Goal: Check status: Check status

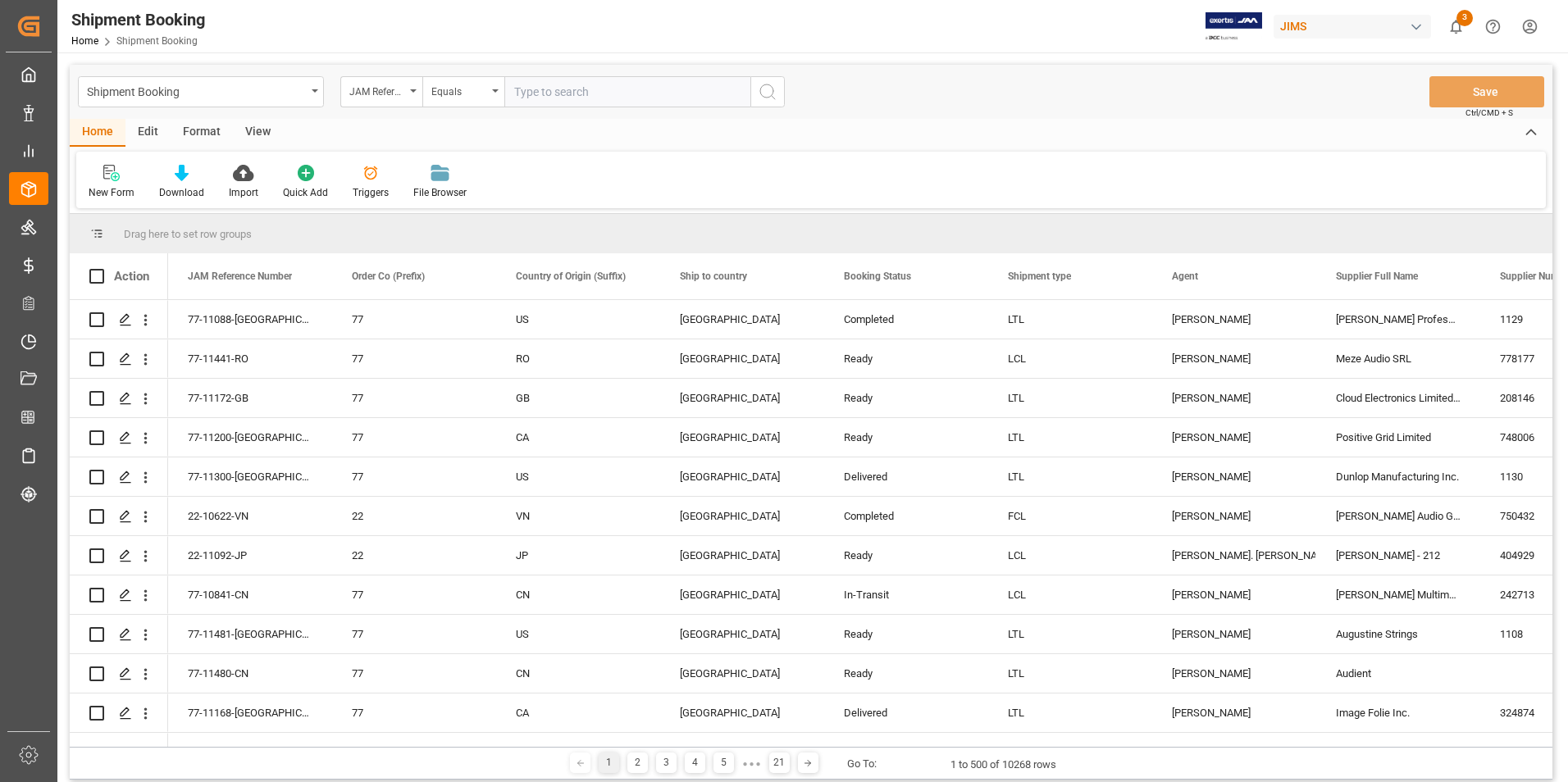
click at [596, 96] on input "text" at bounding box center [627, 91] width 246 height 31
type input "22-11444-[GEOGRAPHIC_DATA]"
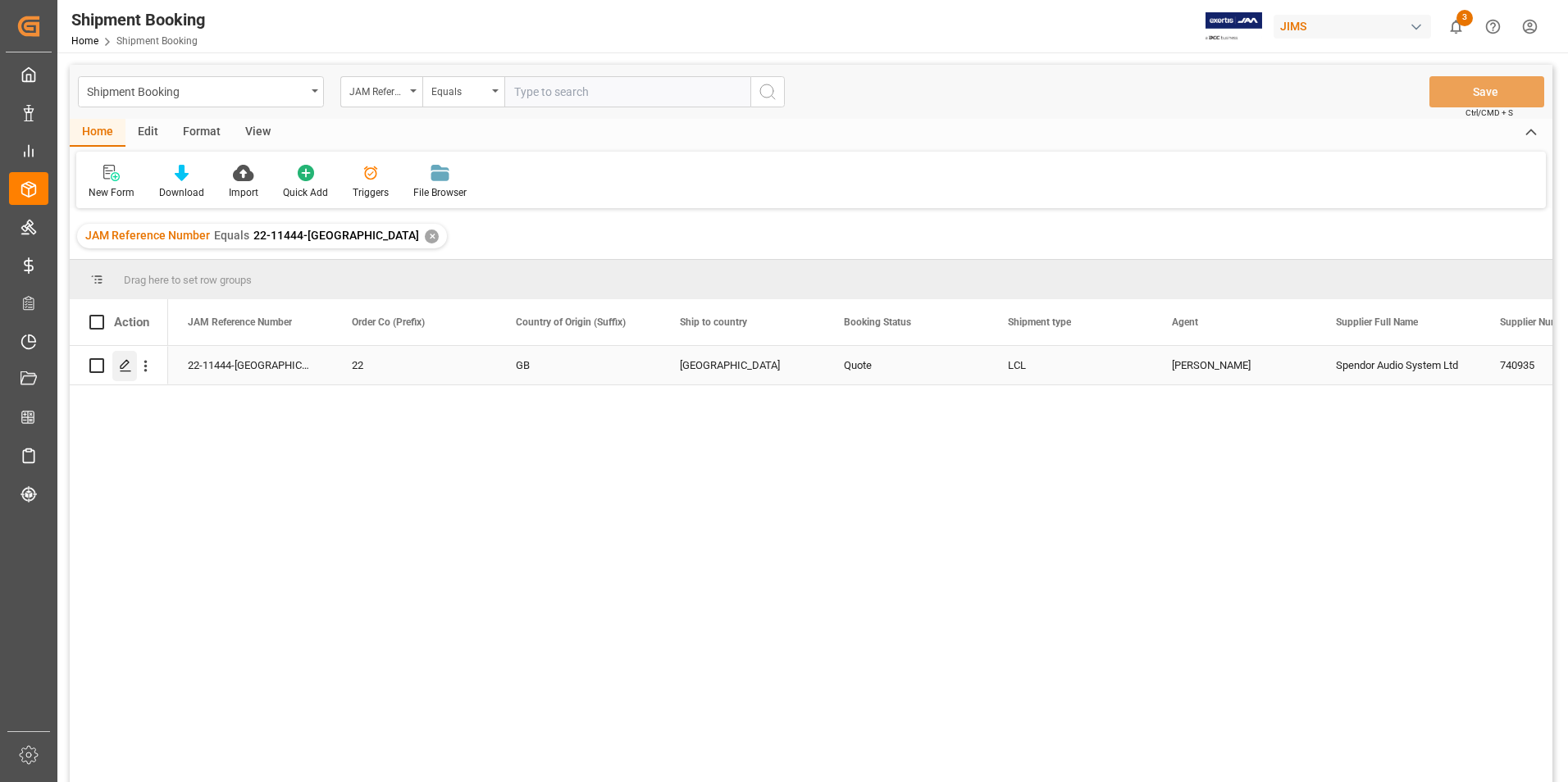
click at [128, 364] on icon "Press SPACE to select this row." at bounding box center [125, 366] width 13 height 13
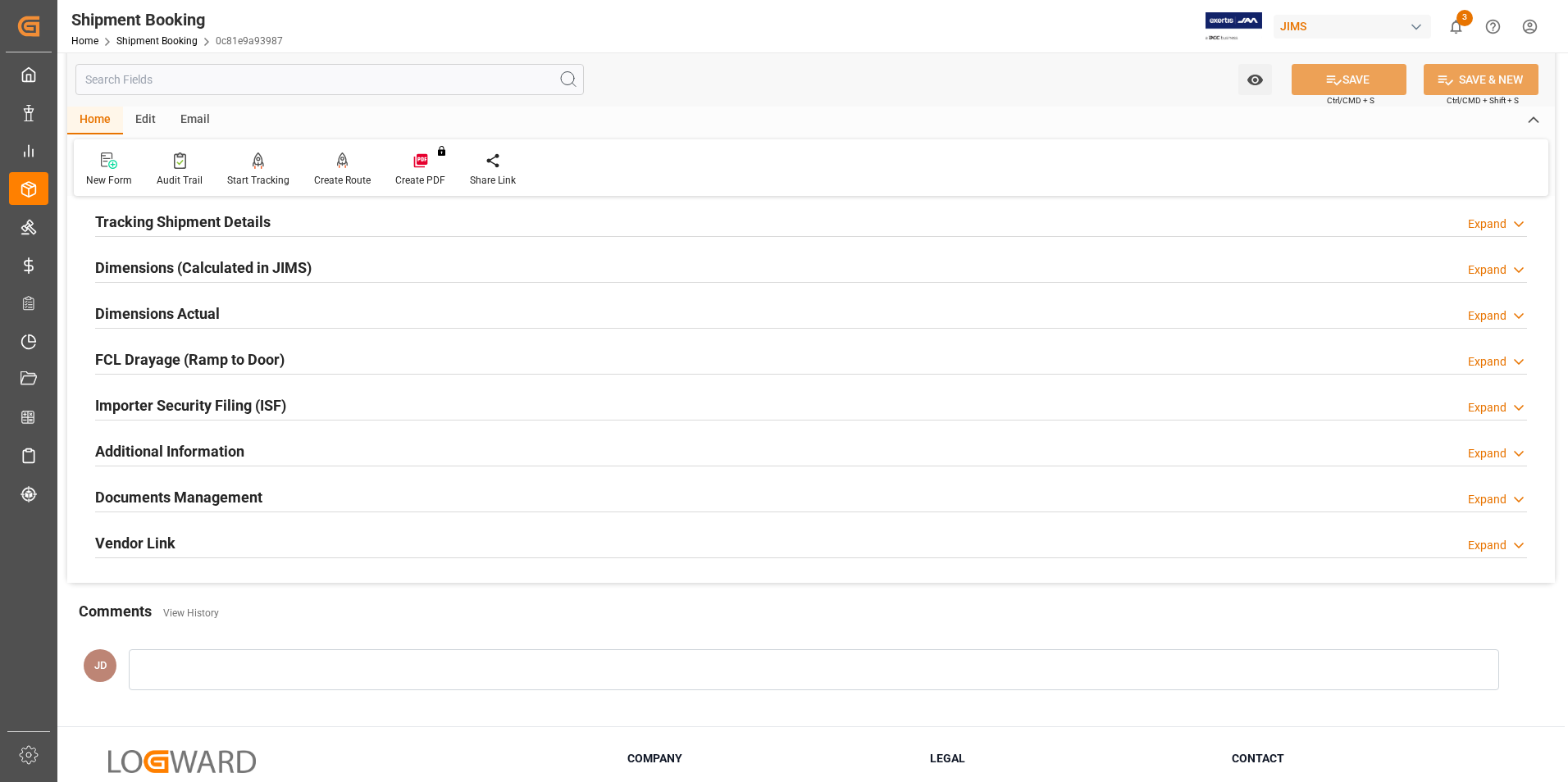
scroll to position [410, 0]
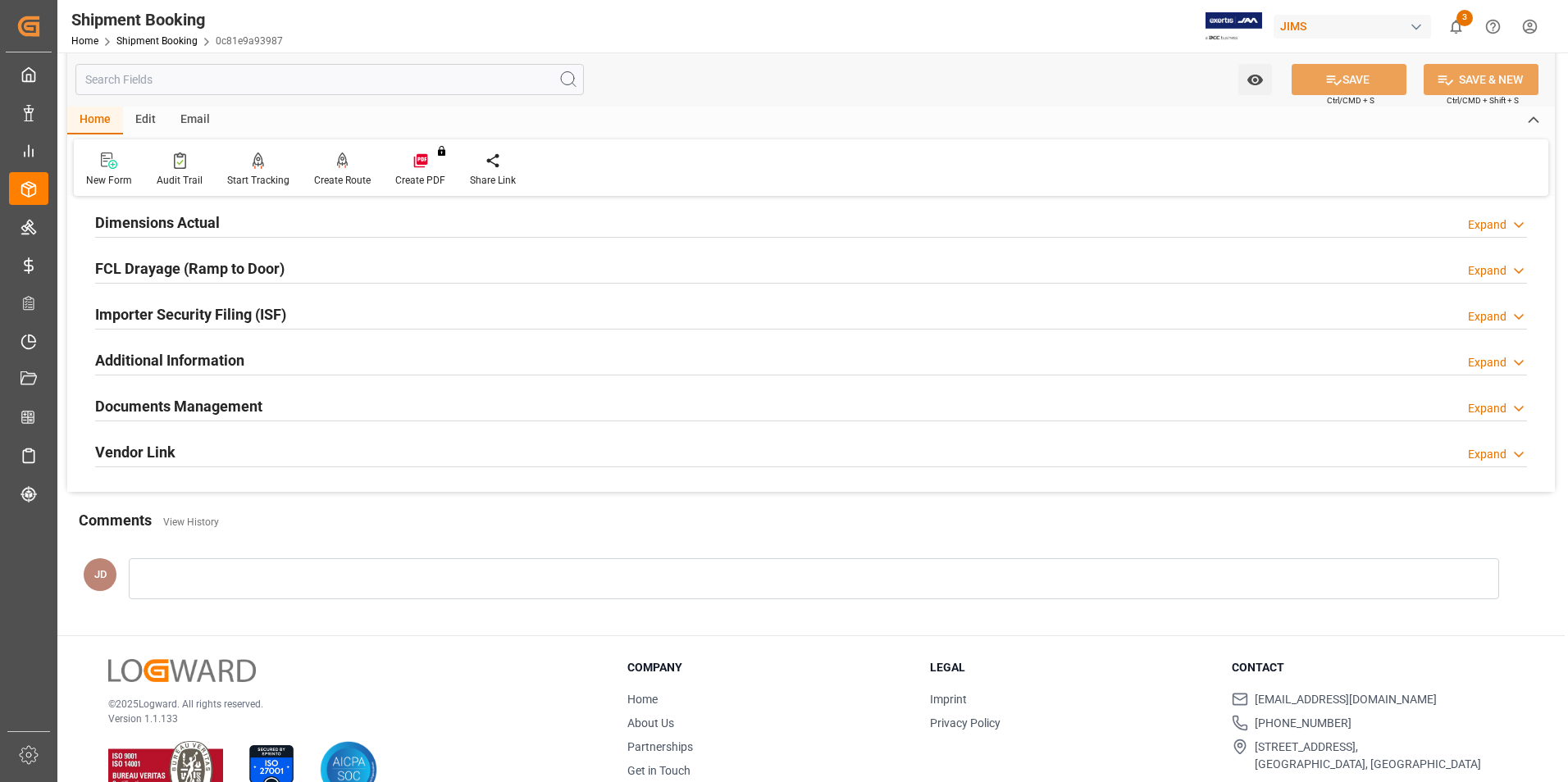
click at [192, 403] on h2 "Documents Management" at bounding box center [178, 406] width 167 height 22
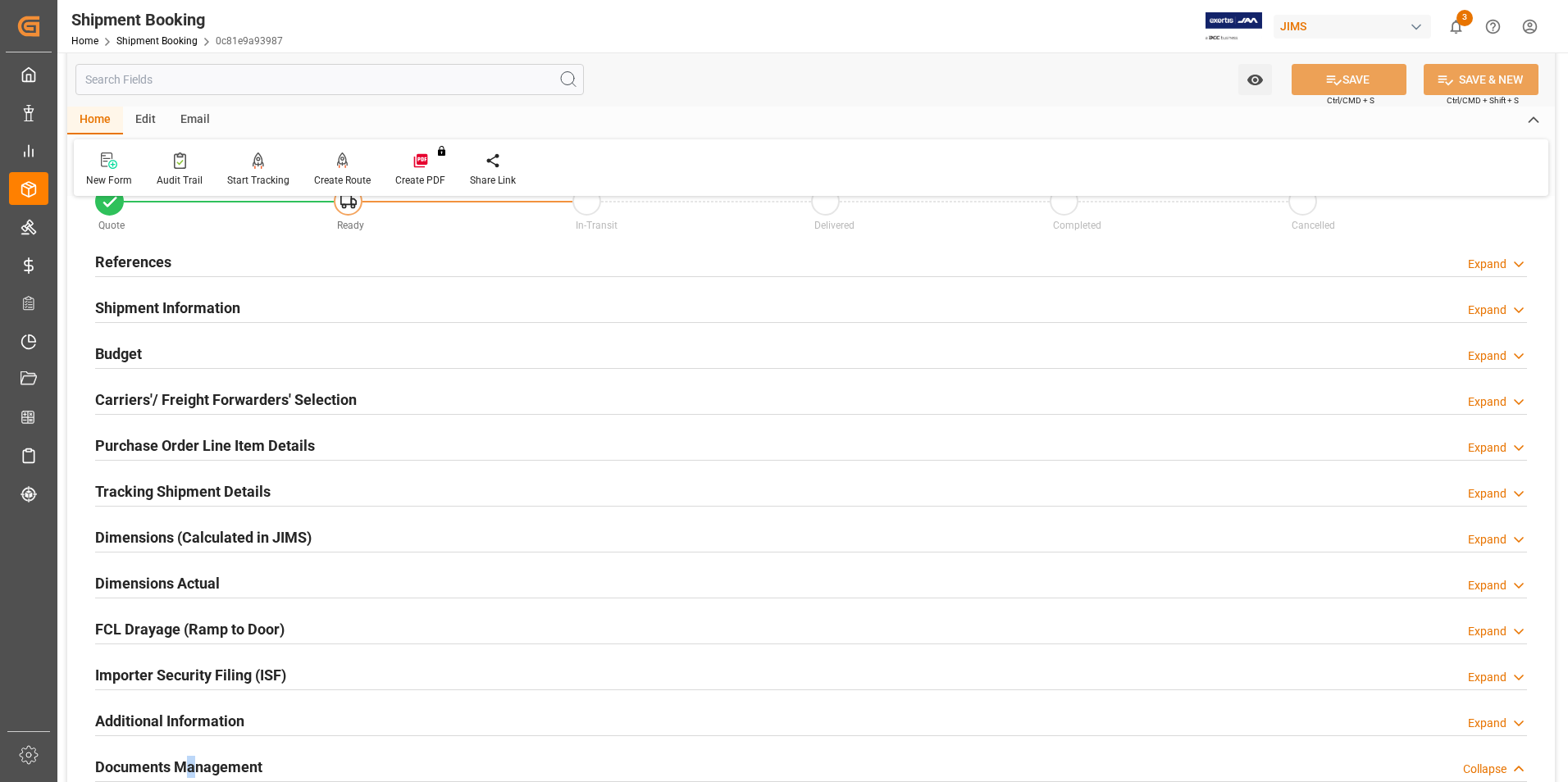
scroll to position [0, 0]
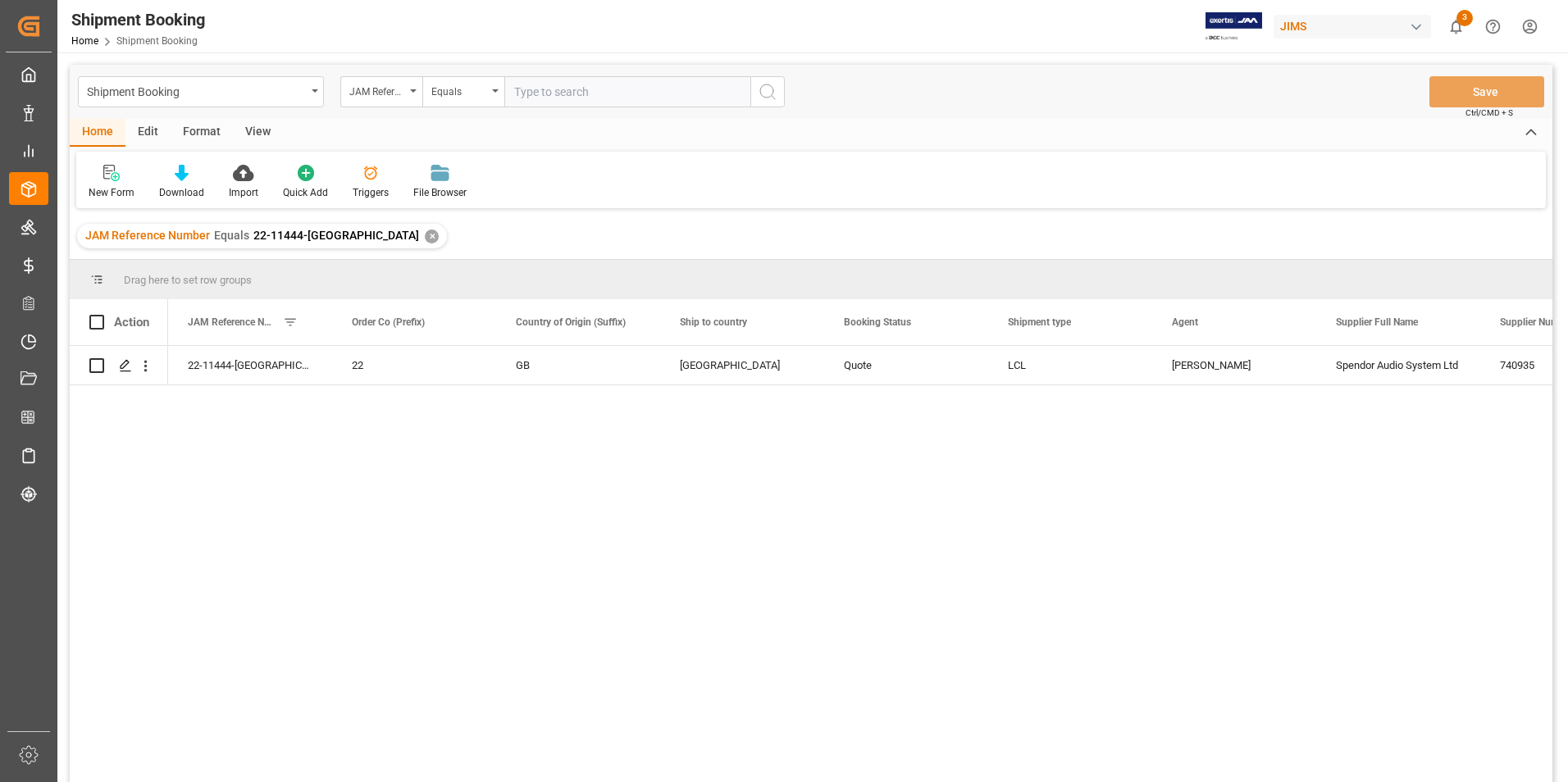
click at [602, 95] on input "text" at bounding box center [627, 91] width 246 height 31
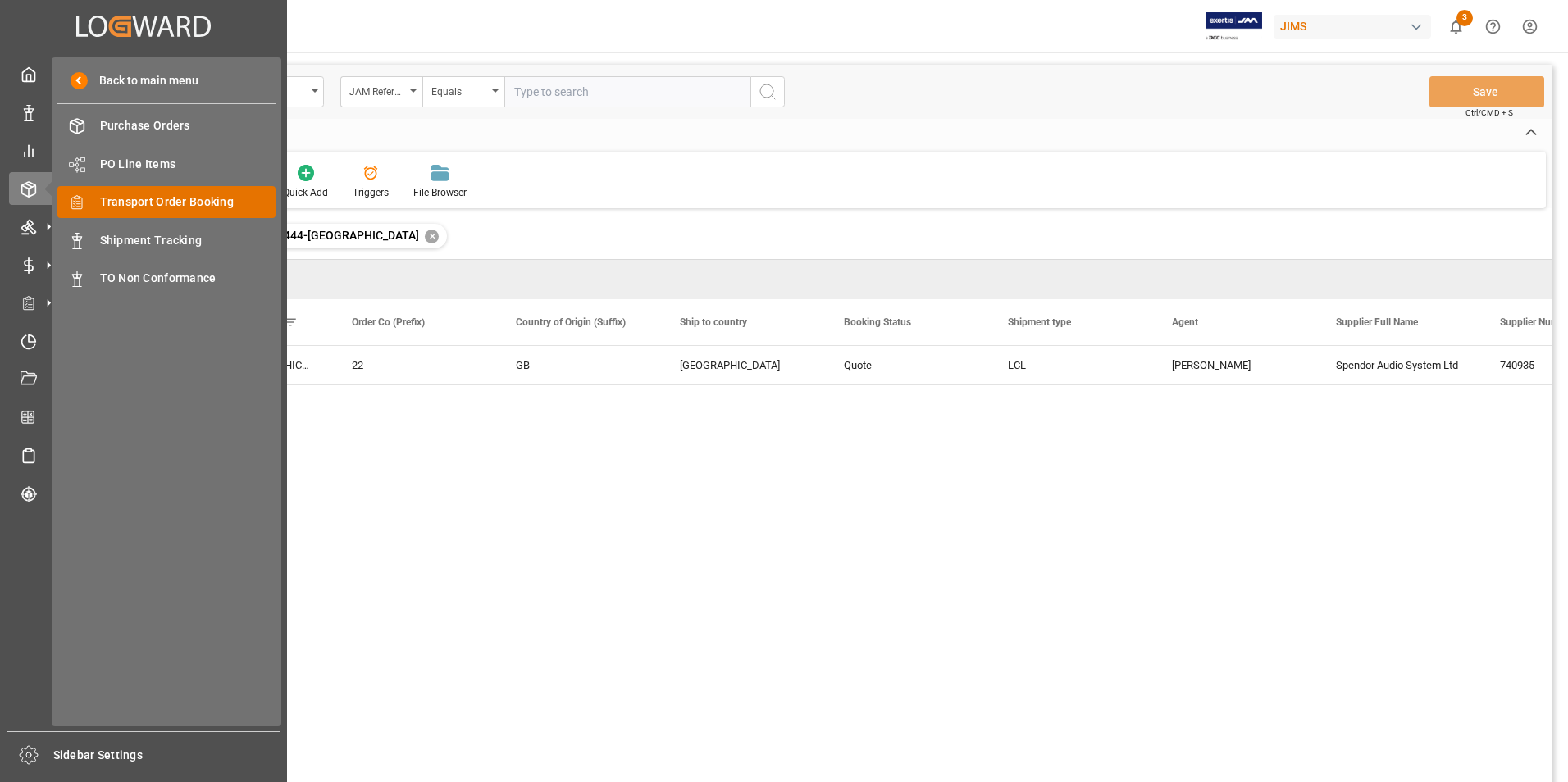
click at [178, 195] on span "Transport Order Booking" at bounding box center [187, 202] width 177 height 17
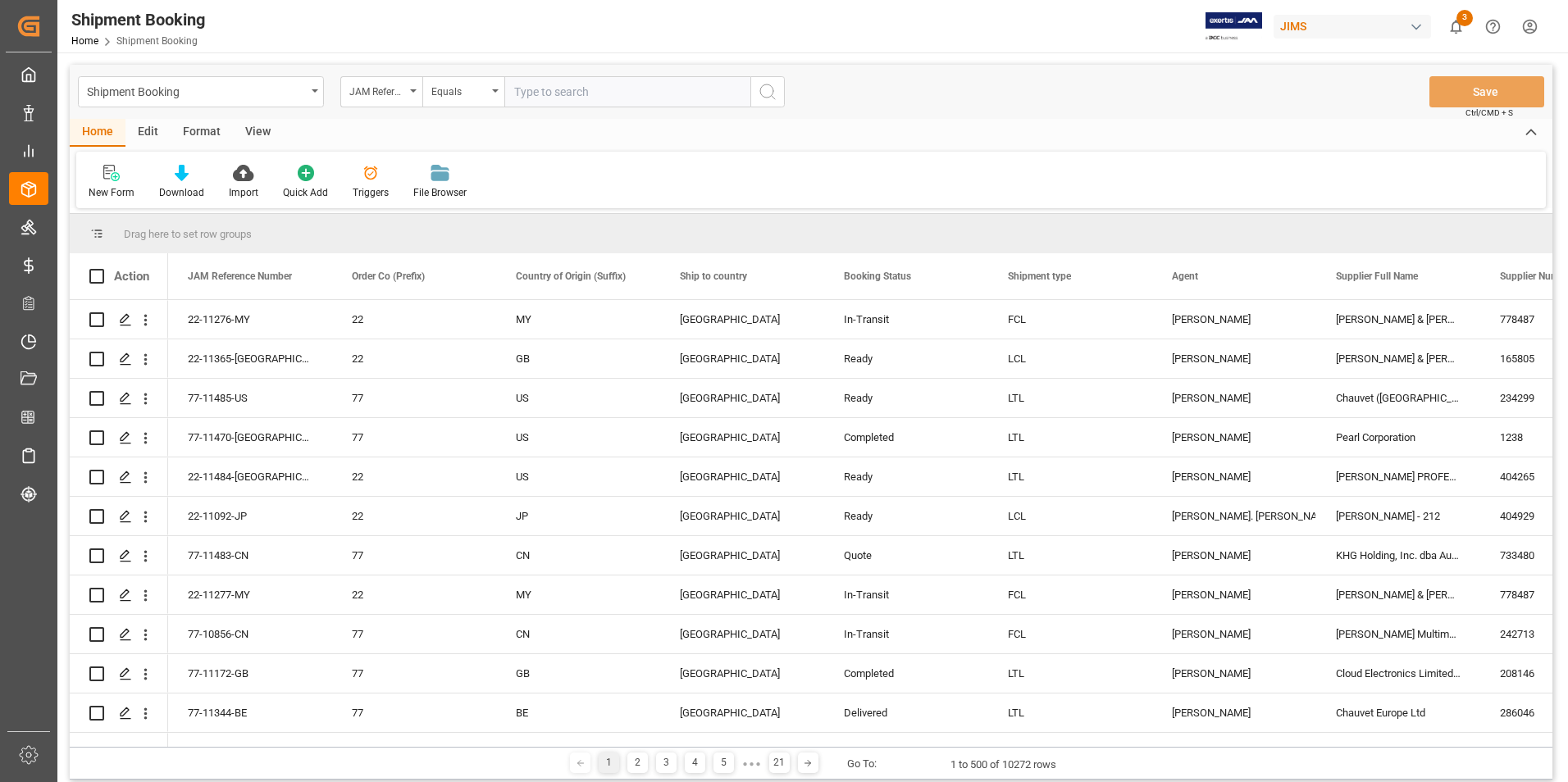
click at [584, 92] on input "text" at bounding box center [627, 91] width 246 height 31
paste input "22-10942-[GEOGRAPHIC_DATA]"
type input "22-10942-[GEOGRAPHIC_DATA]"
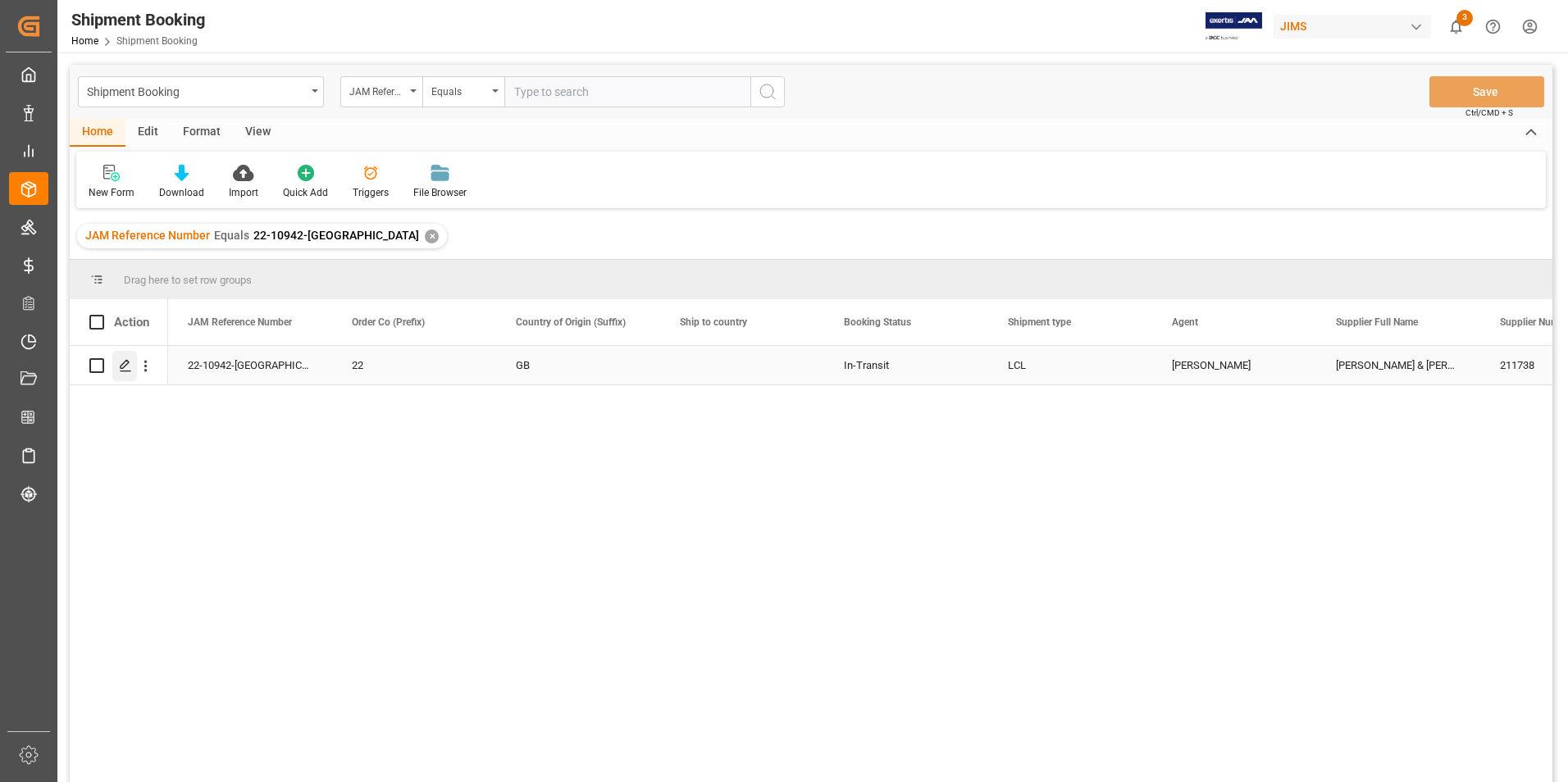
click at [123, 365] on icon "Press SPACE to select this row." at bounding box center [125, 366] width 13 height 13
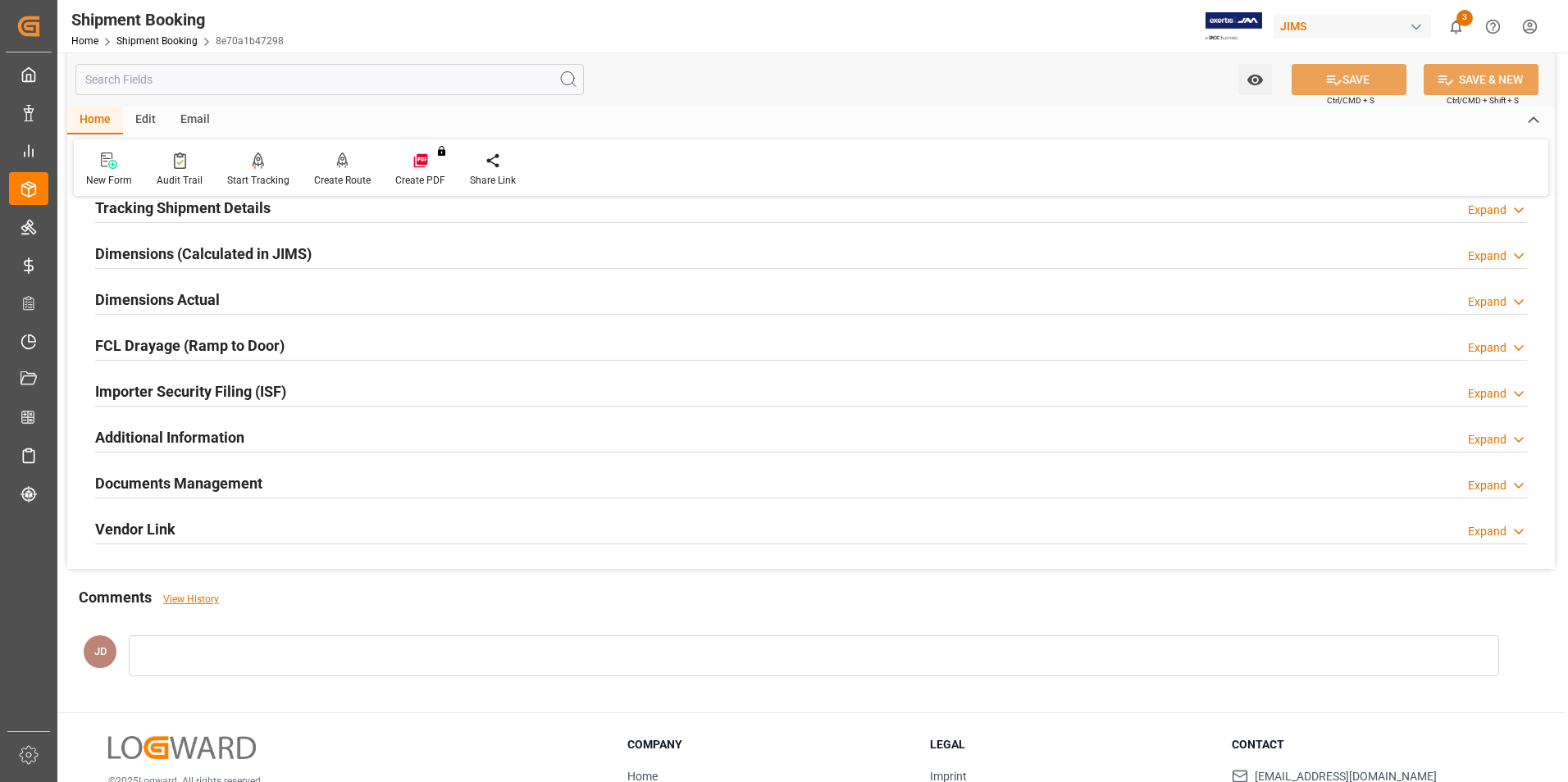
scroll to position [410, 0]
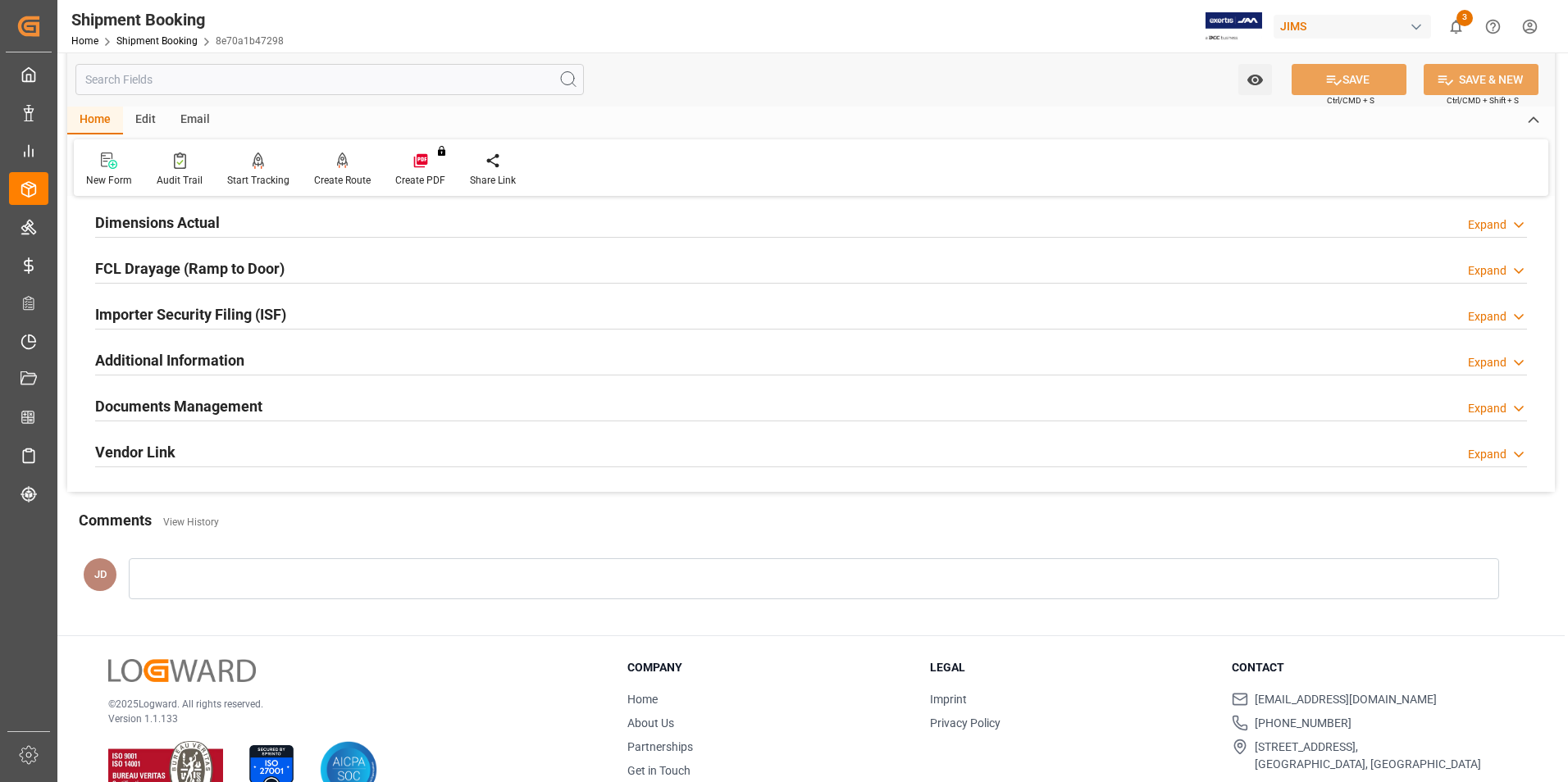
click at [179, 406] on h2 "Documents Management" at bounding box center [178, 406] width 167 height 22
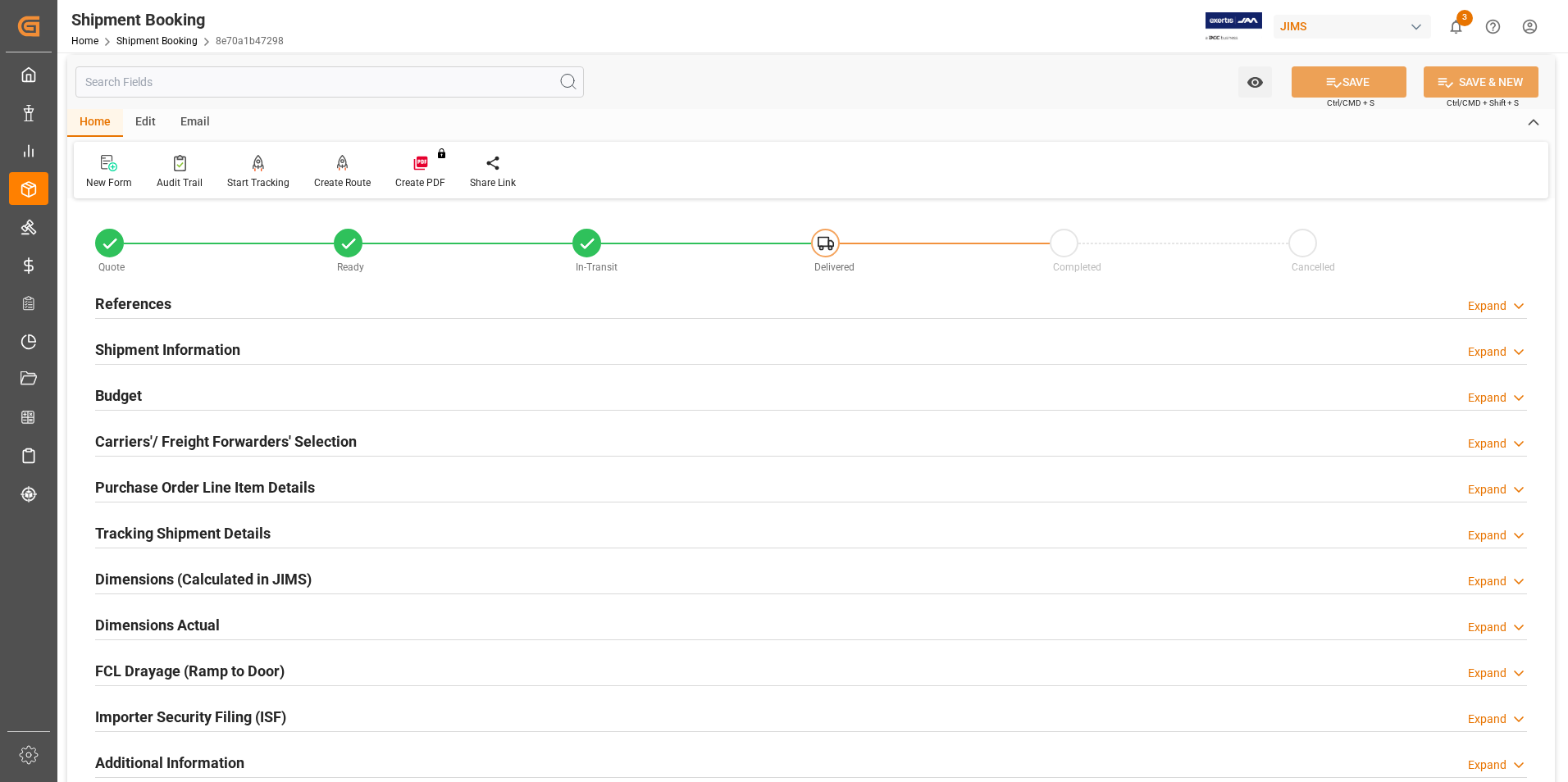
scroll to position [0, 0]
